Goal: Information Seeking & Learning: Check status

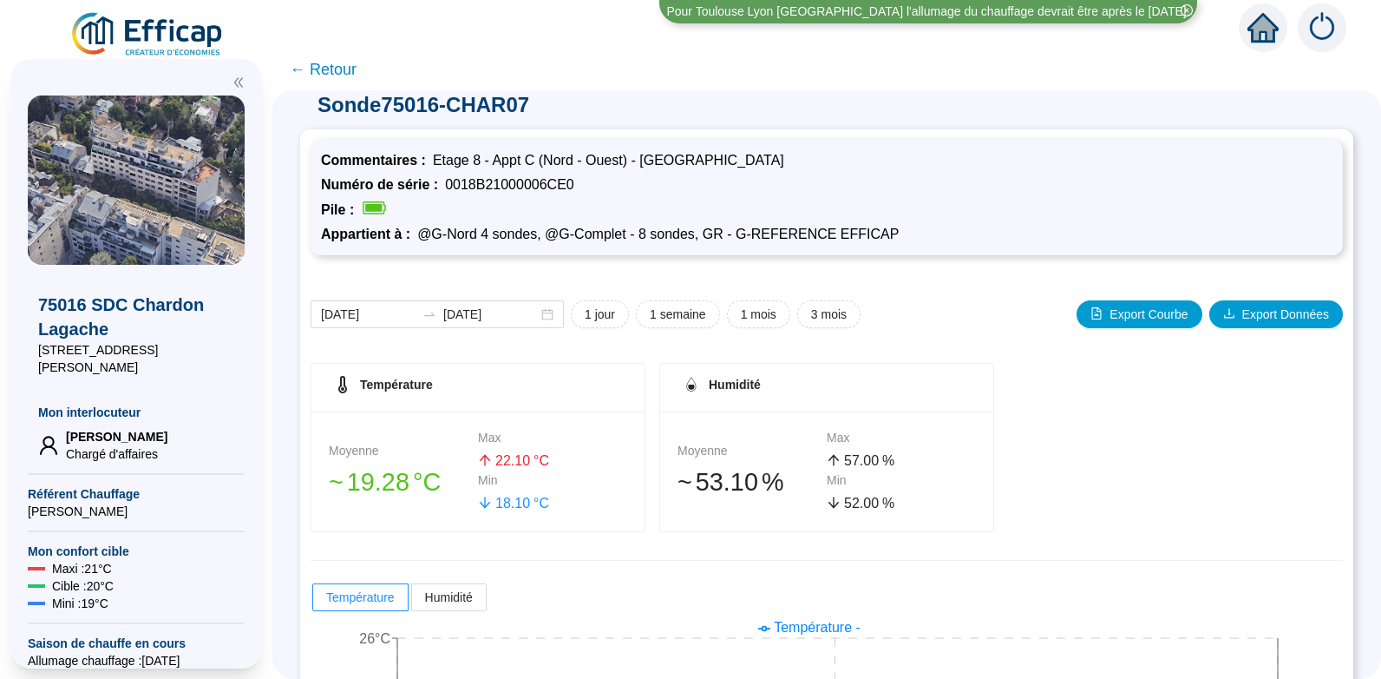
scroll to position [12, 0]
click at [339, 65] on span "← Retour" at bounding box center [323, 69] width 67 height 24
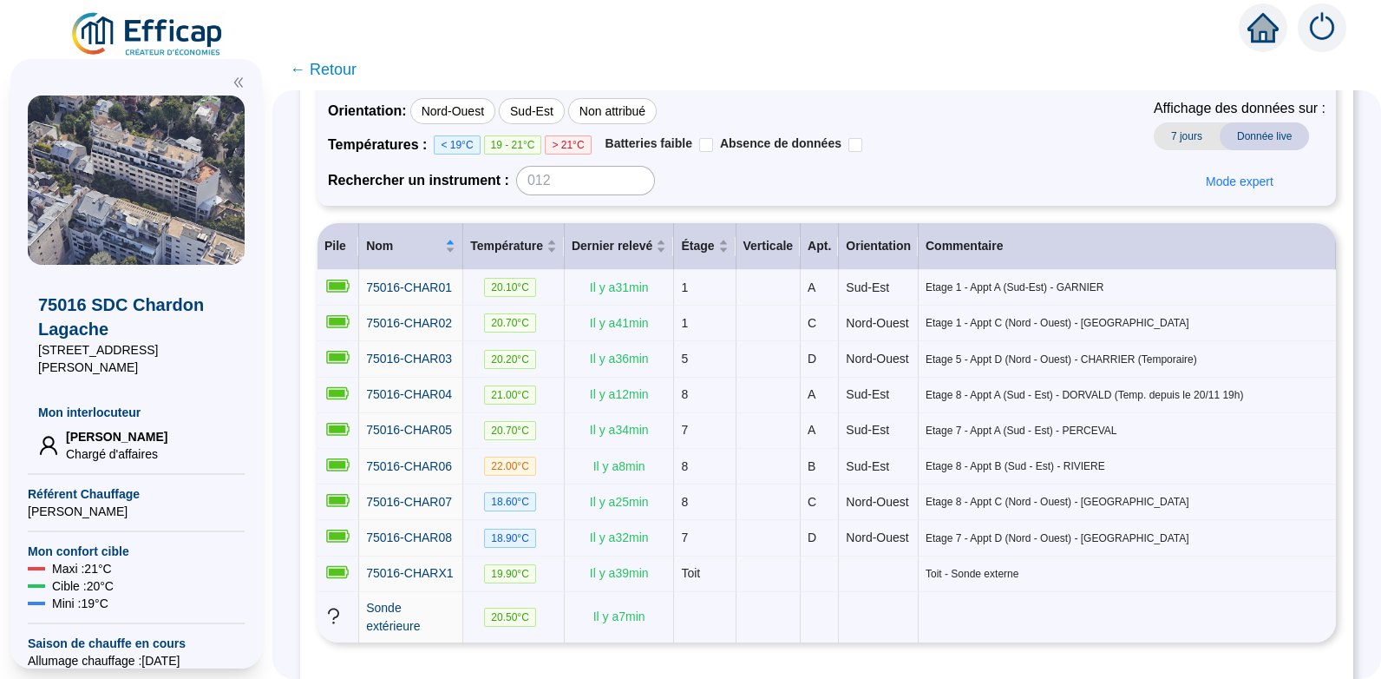
scroll to position [147, 0]
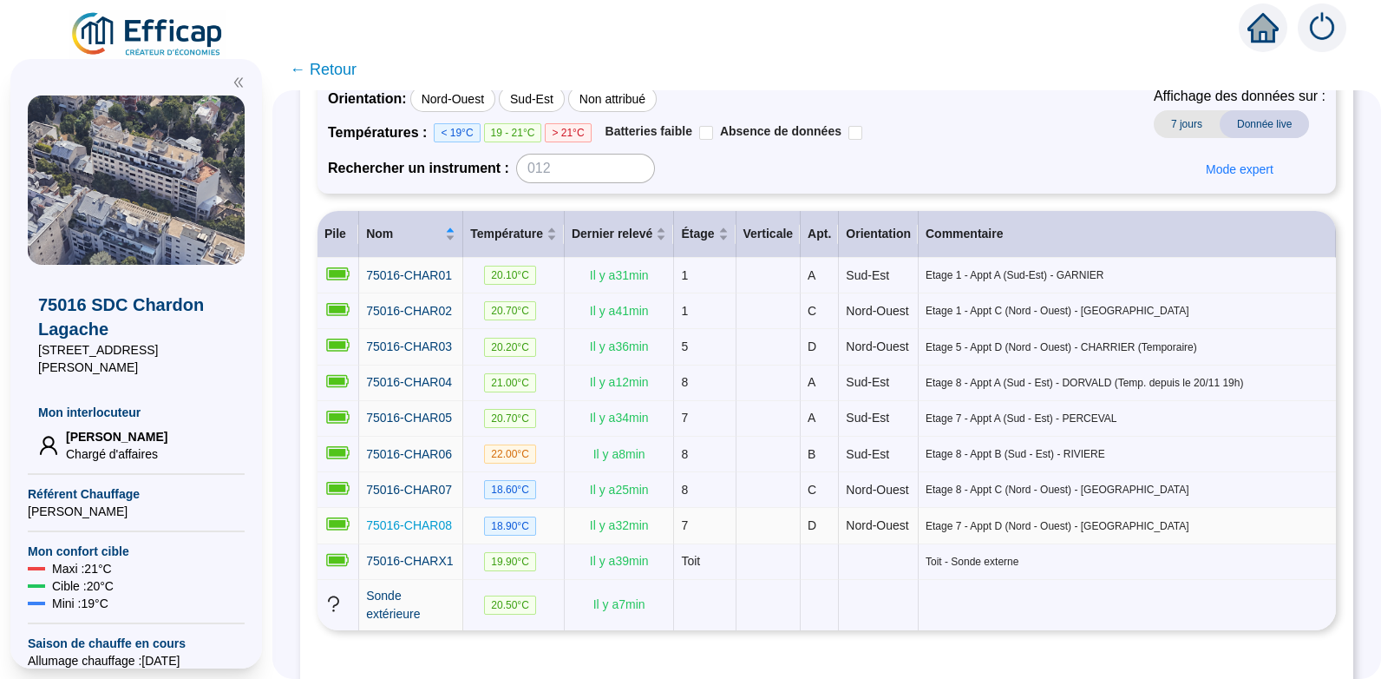
click at [436, 532] on span "75016-CHAR08" at bounding box center [409, 525] width 86 height 14
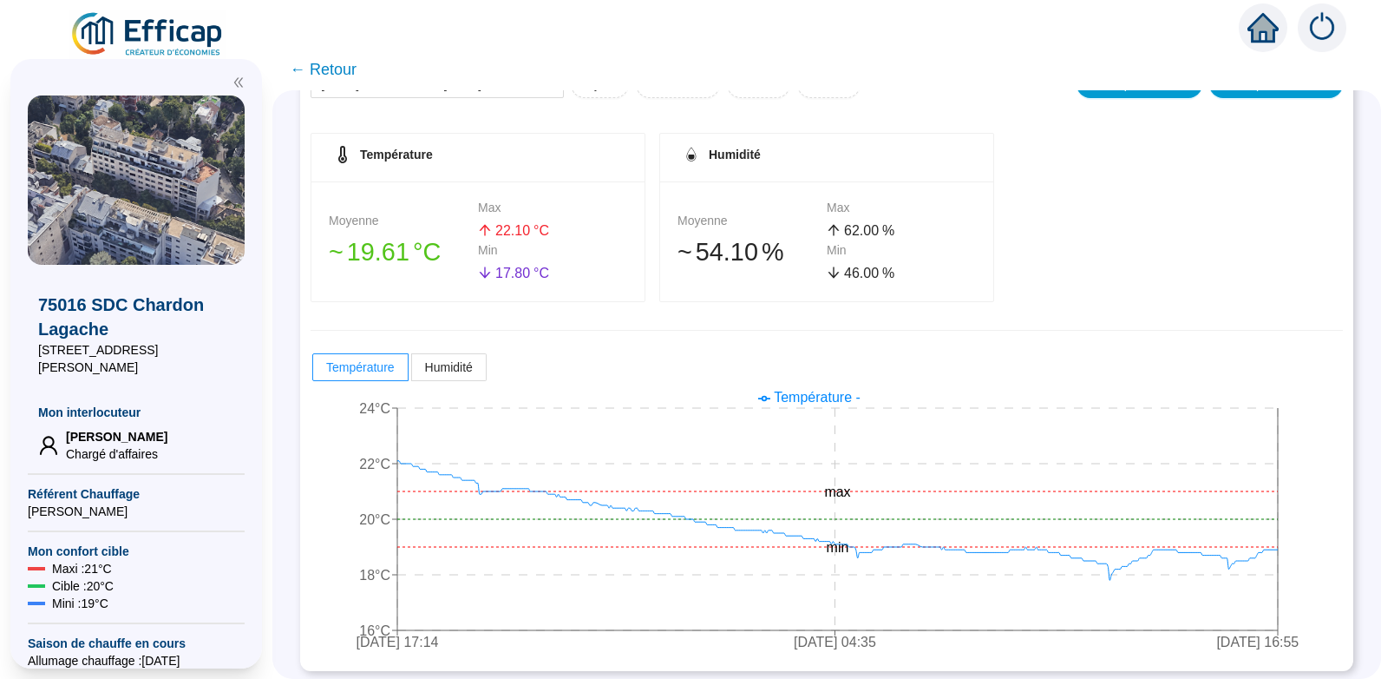
scroll to position [248, 0]
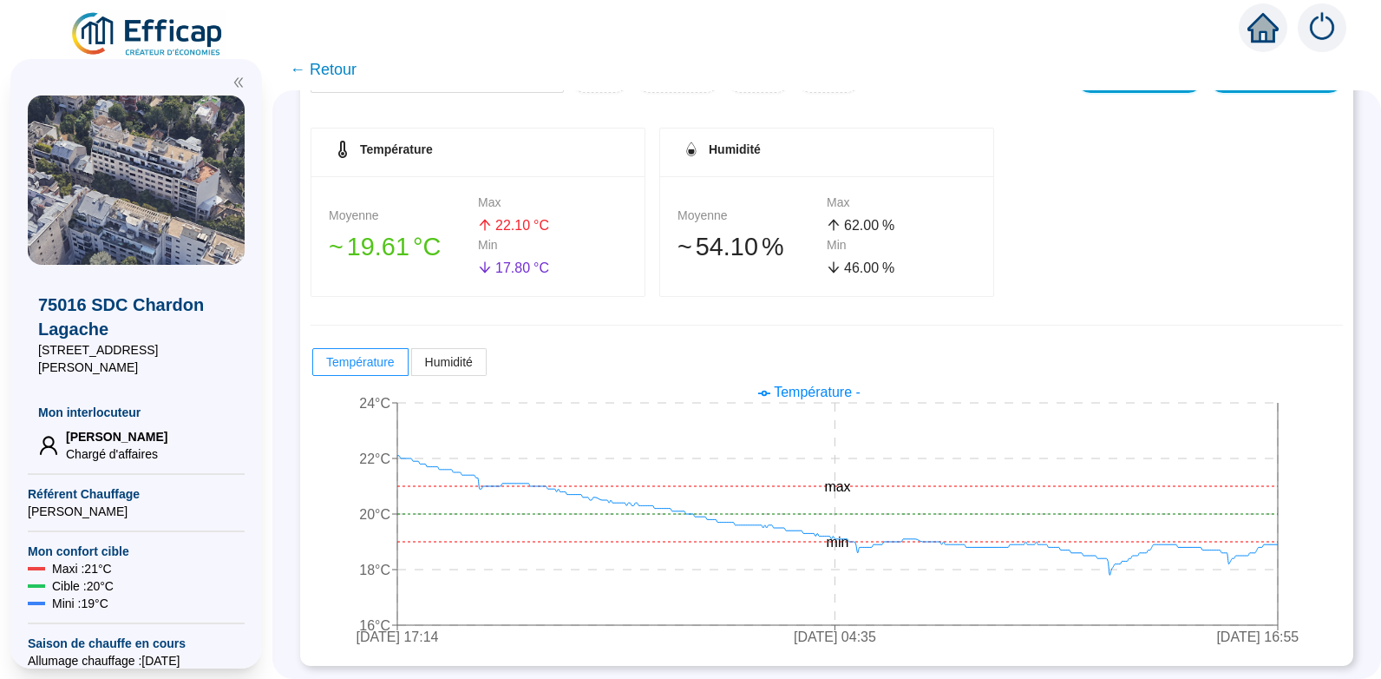
click at [344, 64] on span "← Retour" at bounding box center [323, 69] width 67 height 24
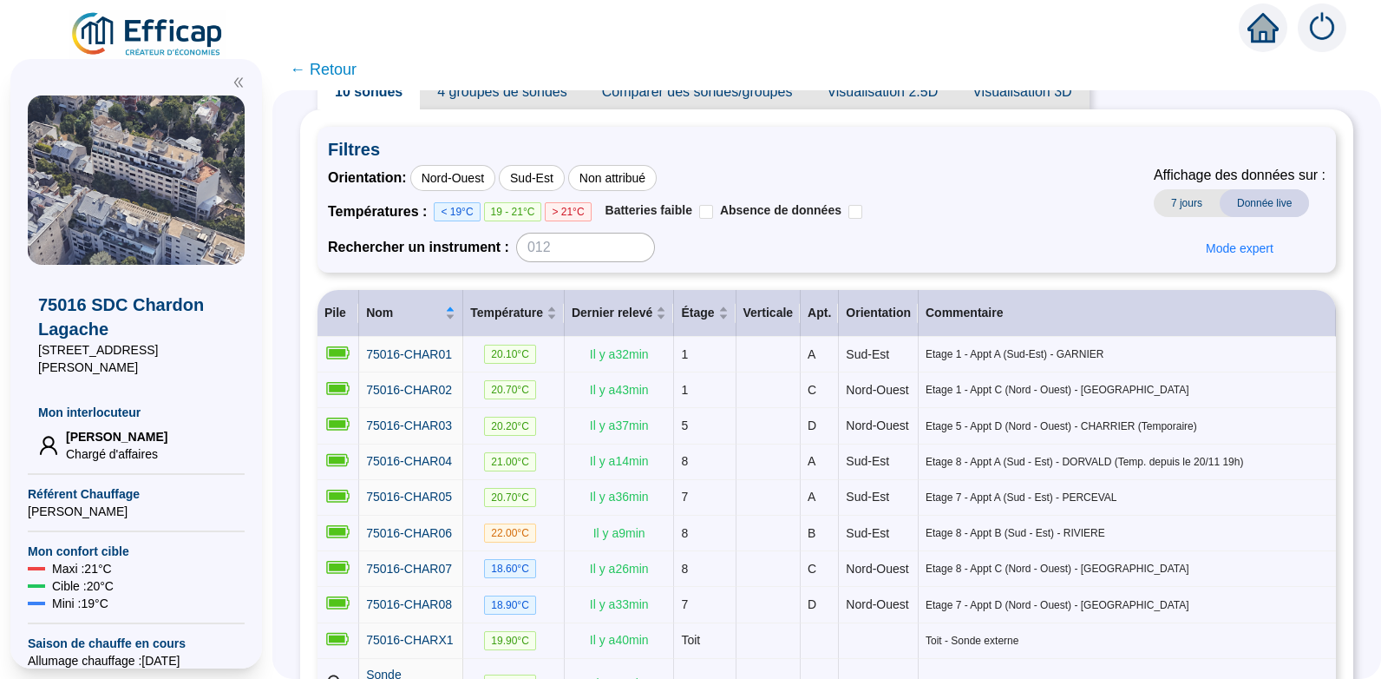
scroll to position [67, 0]
click at [435, 543] on link "75016-CHAR06" at bounding box center [409, 534] width 86 height 18
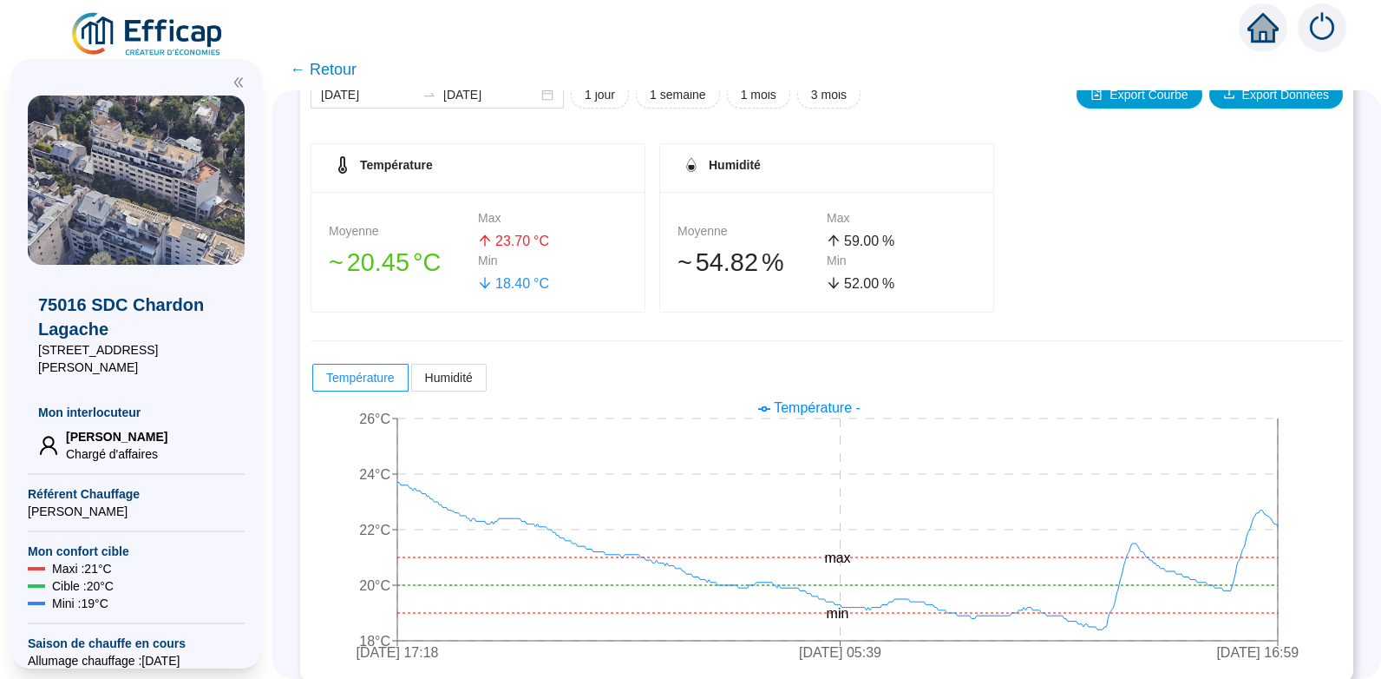
scroll to position [248, 0]
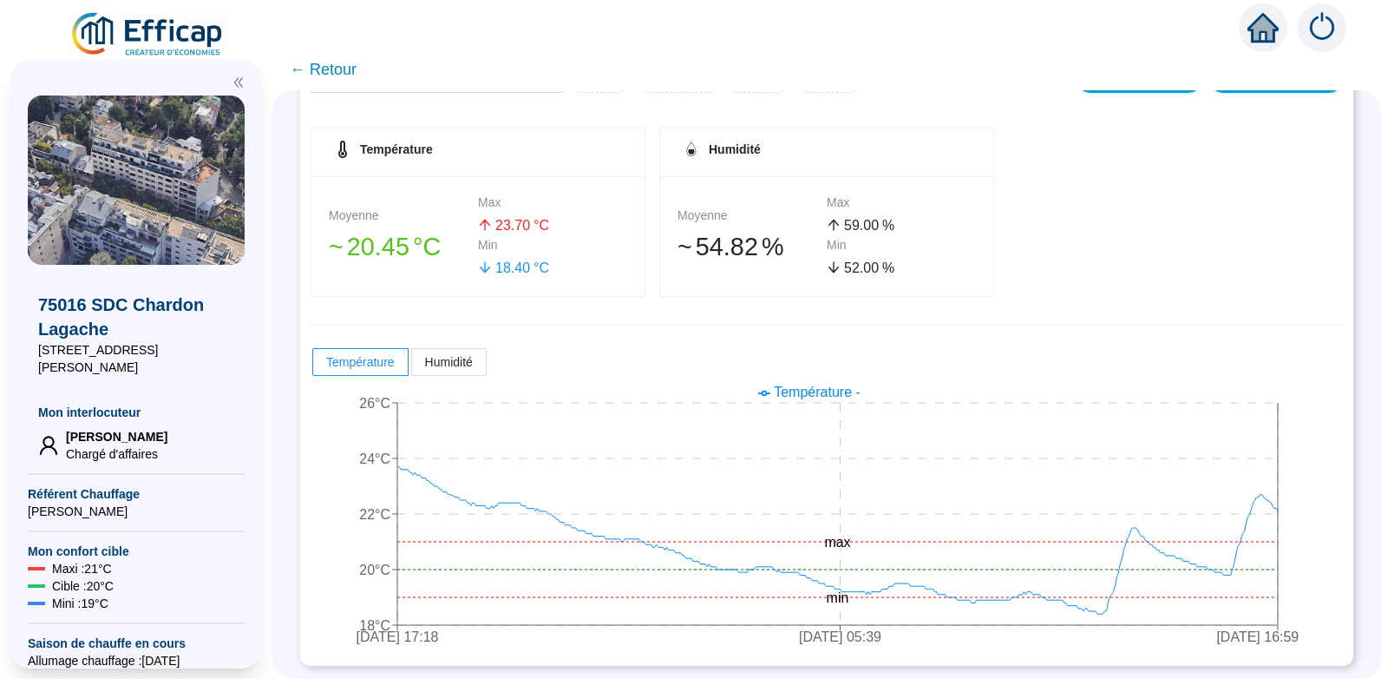
click at [337, 69] on span "← Retour" at bounding box center [323, 69] width 67 height 24
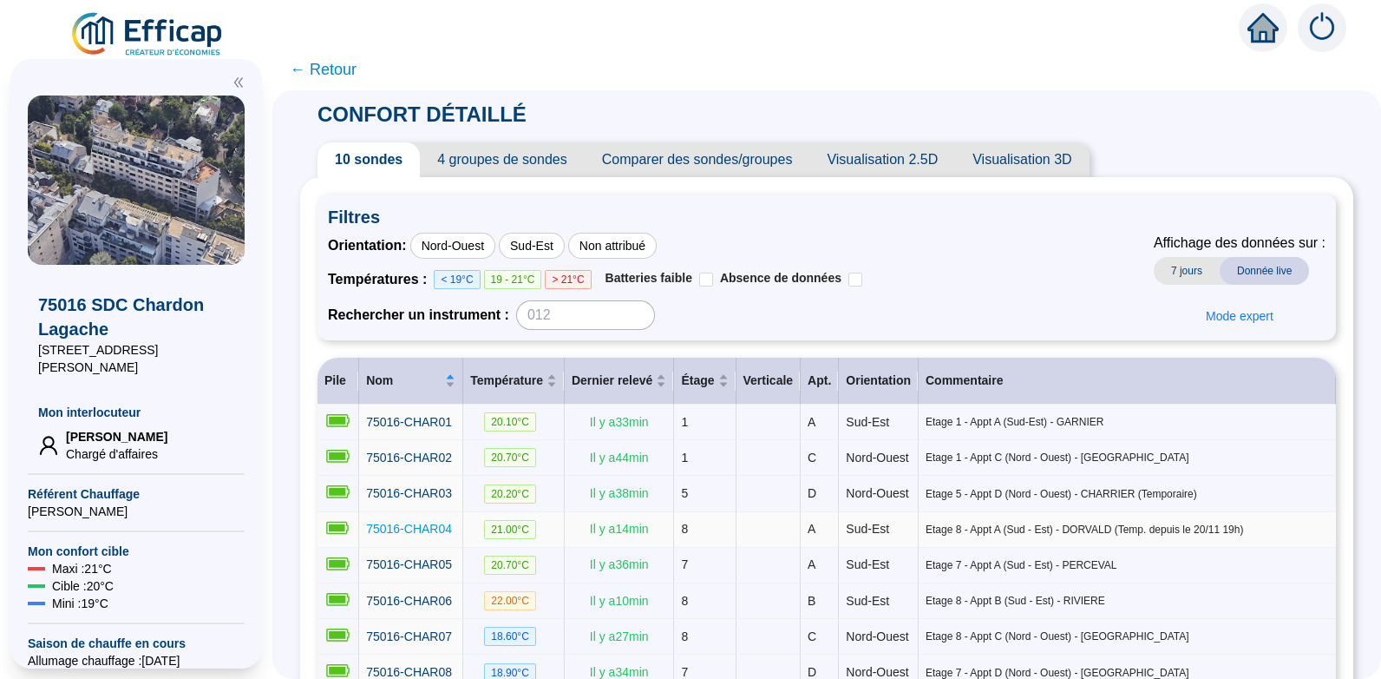
click at [434, 535] on span "75016-CHAR04" at bounding box center [409, 529] width 86 height 14
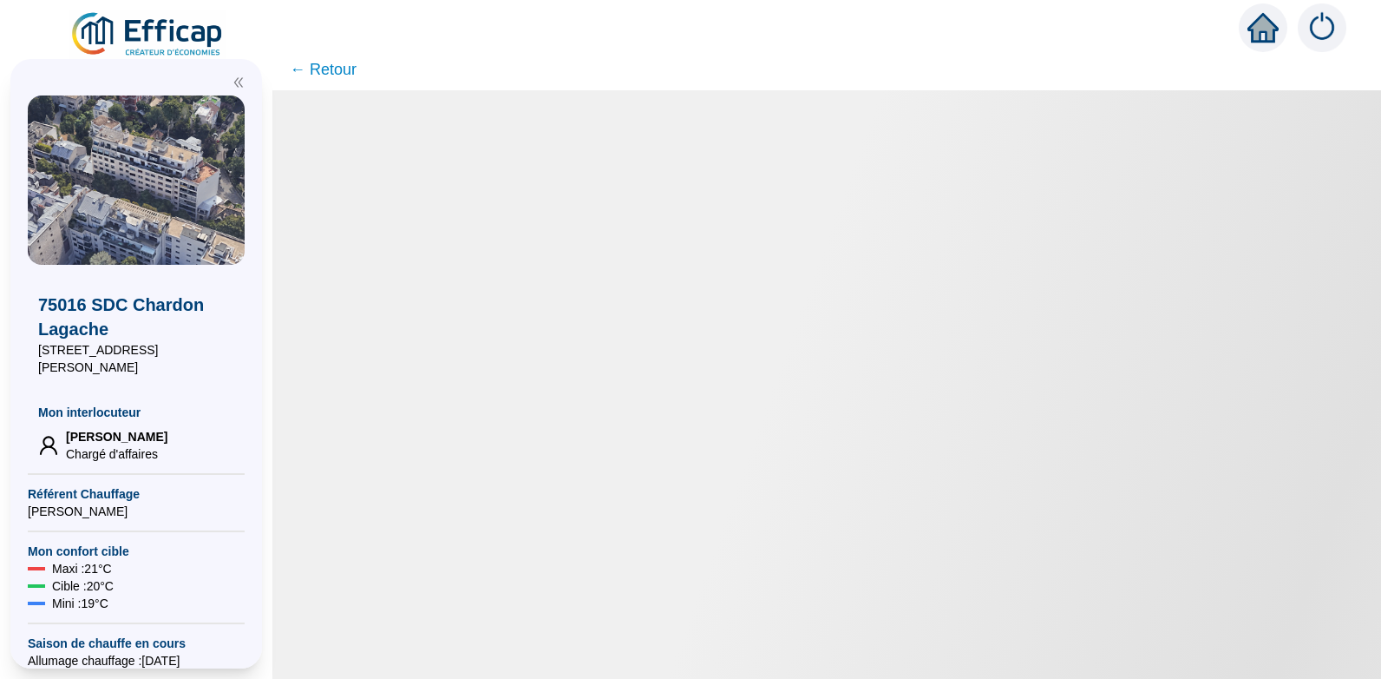
click at [434, 552] on div at bounding box center [826, 384] width 1109 height 588
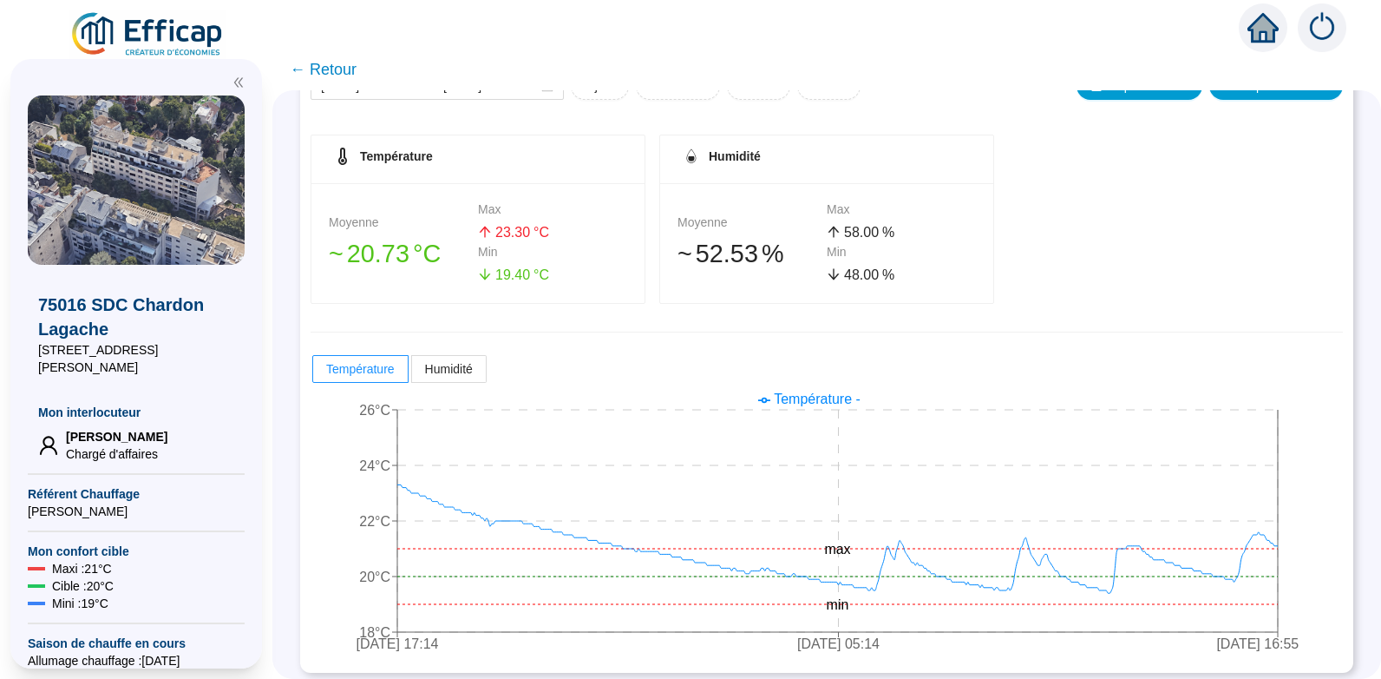
scroll to position [248, 0]
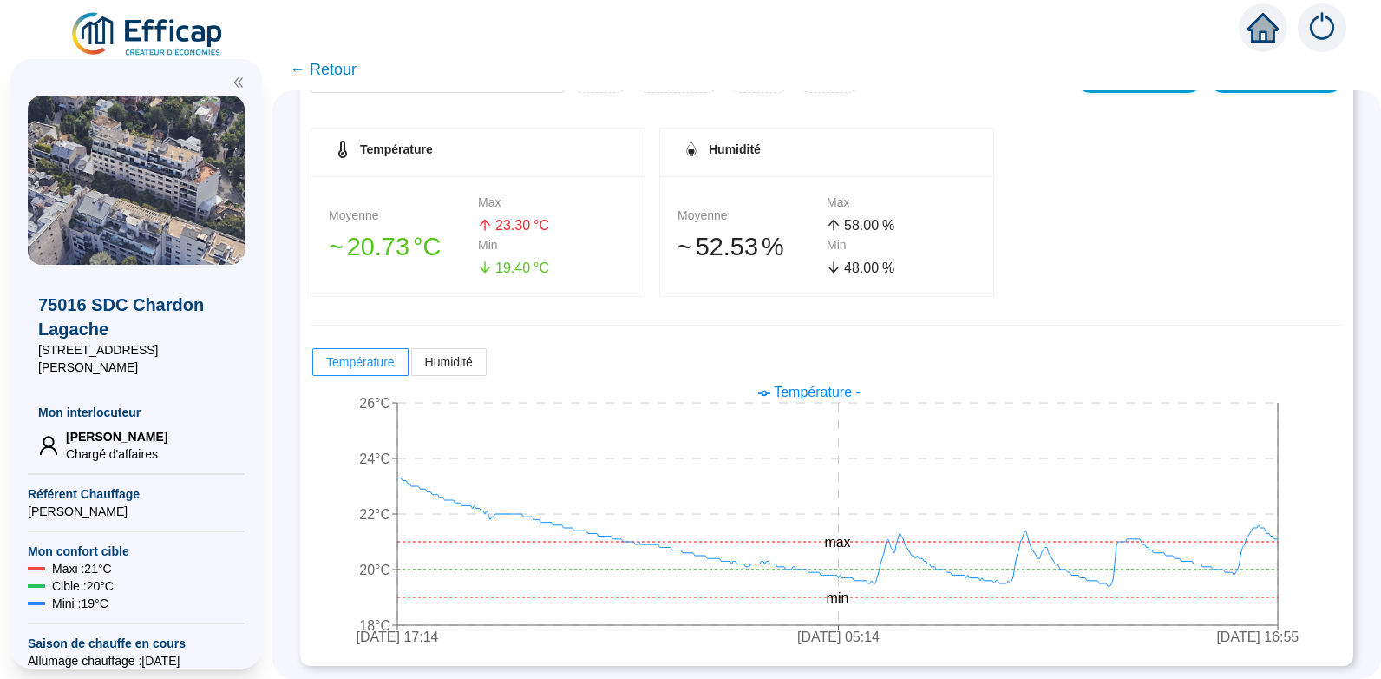
click at [334, 67] on span "← Retour" at bounding box center [323, 69] width 67 height 24
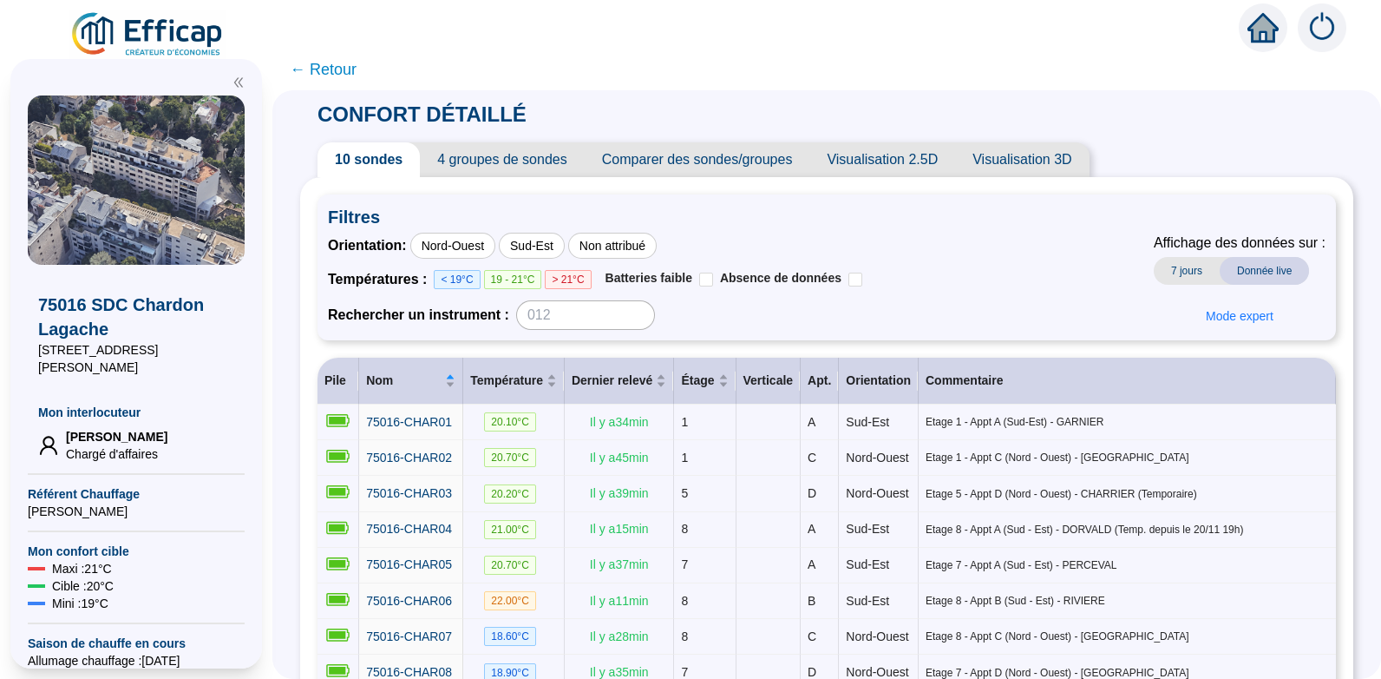
click at [339, 67] on span "← Retour" at bounding box center [323, 69] width 67 height 24
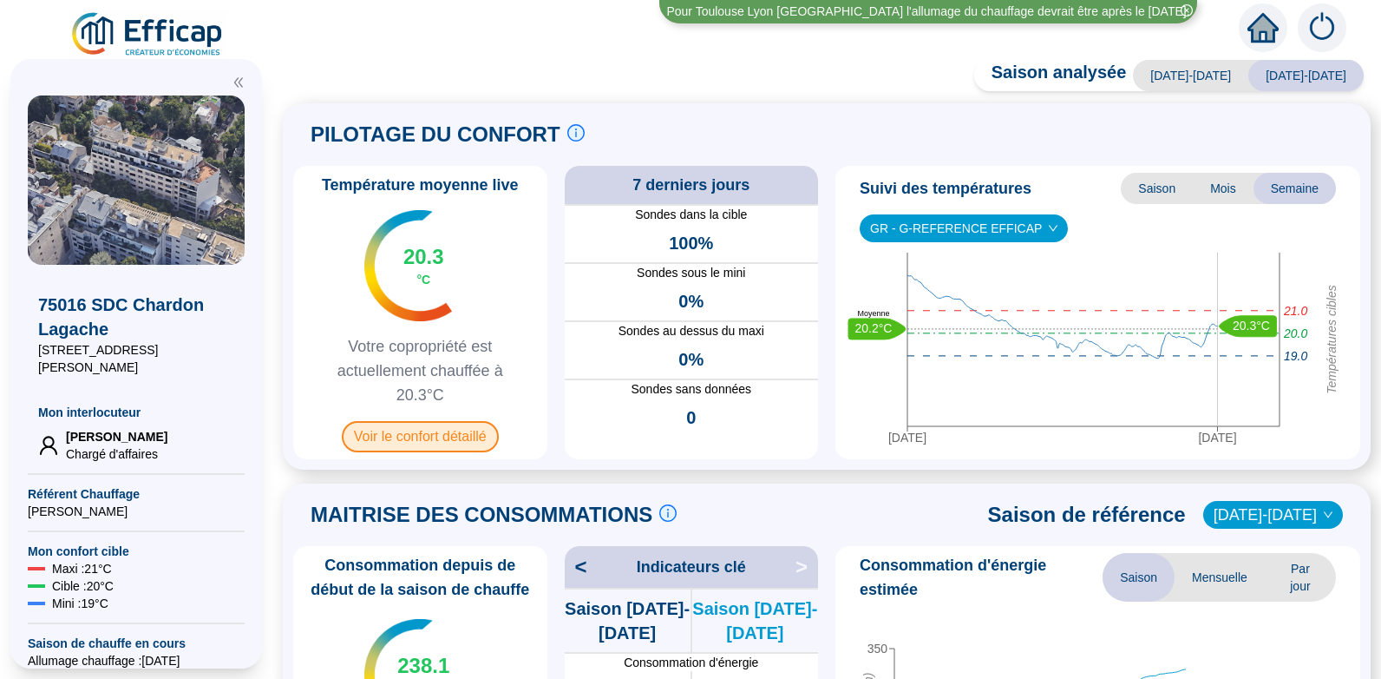
click at [429, 430] on span "Voir le confort détaillé" at bounding box center [420, 436] width 157 height 31
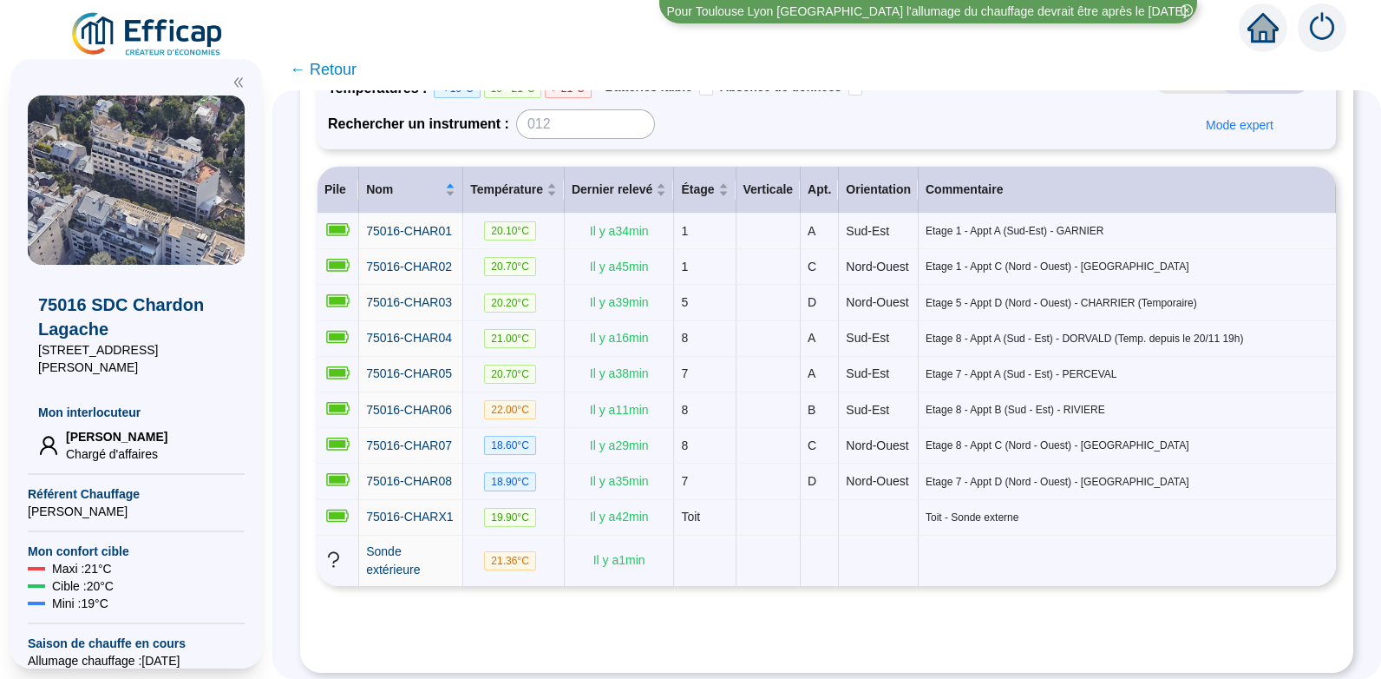
scroll to position [189, 0]
click at [414, 382] on span "75016-CHAR05" at bounding box center [409, 375] width 86 height 14
